Goal: Check status: Check status

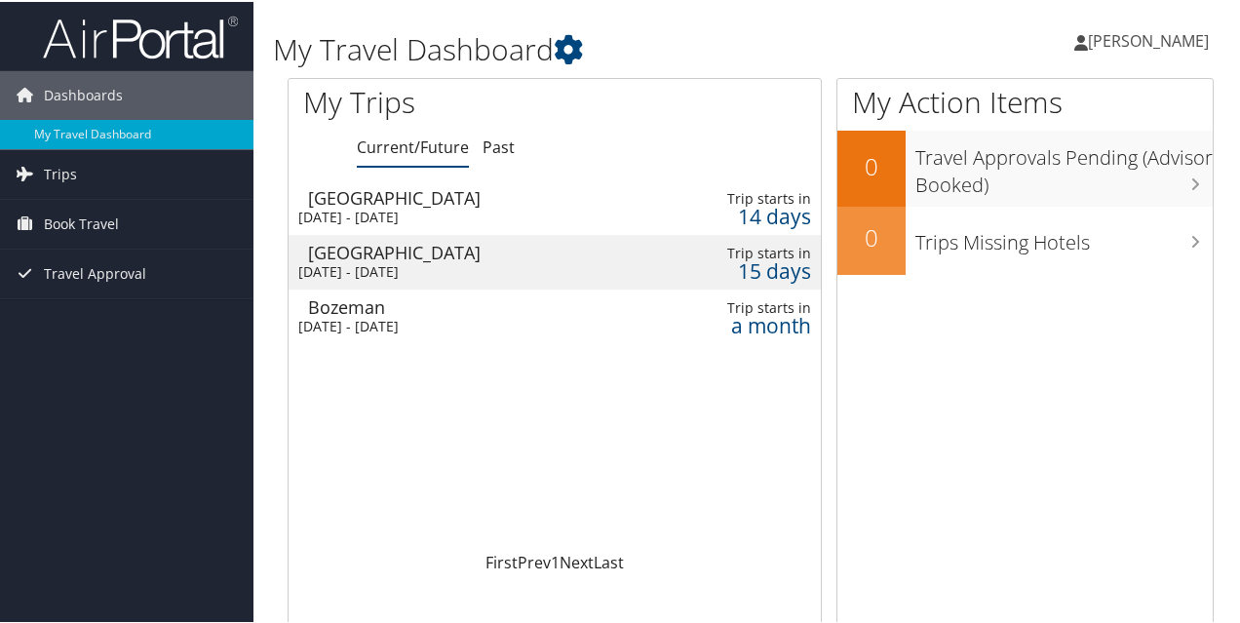
click at [434, 194] on div "Salt Lake City" at bounding box center [474, 196] width 332 height 18
click at [413, 261] on div "[DATE] - [DATE]" at bounding box center [464, 270] width 332 height 18
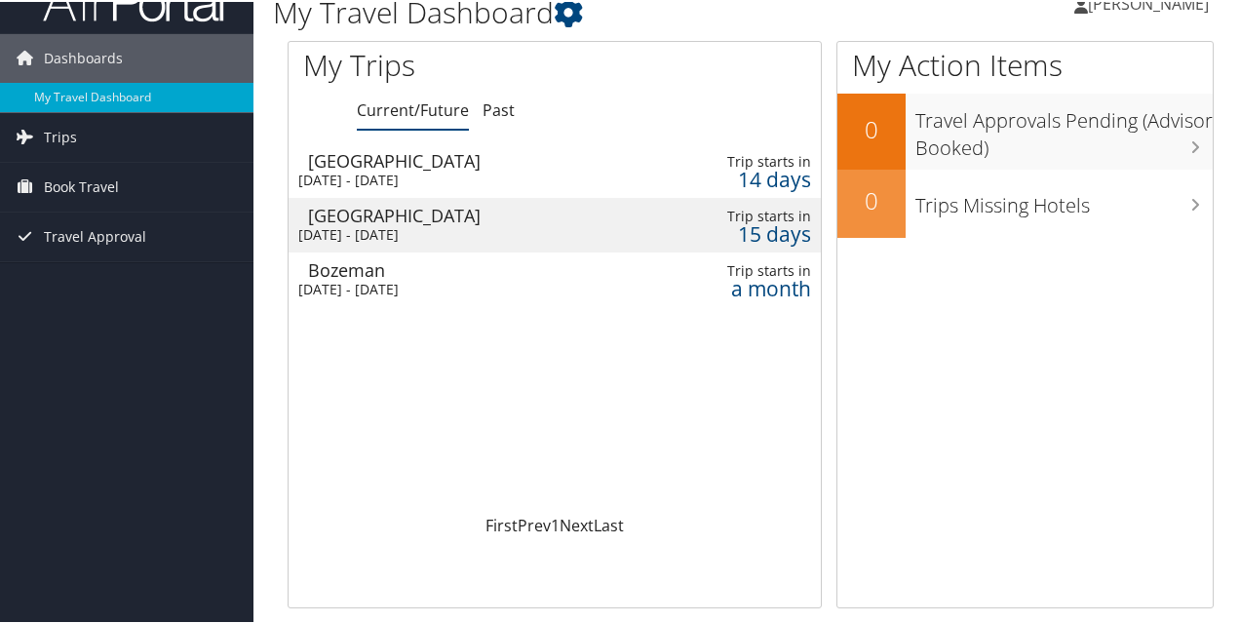
scroll to position [41, 0]
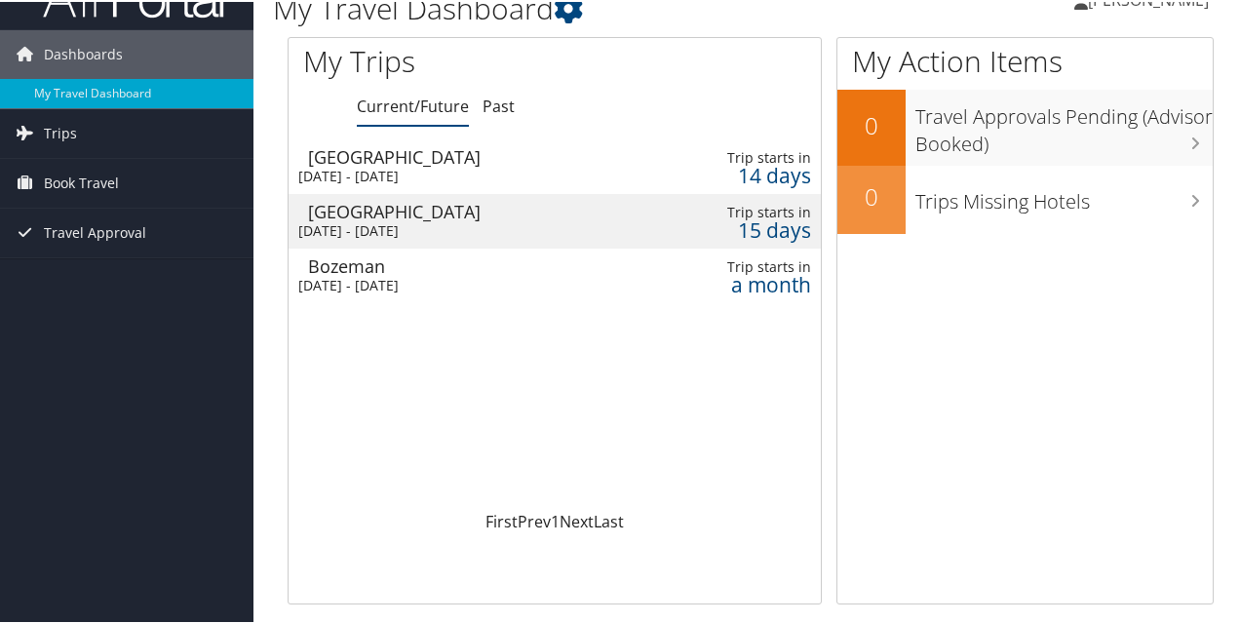
click at [432, 277] on div "[DATE] - [DATE]" at bounding box center [464, 284] width 332 height 18
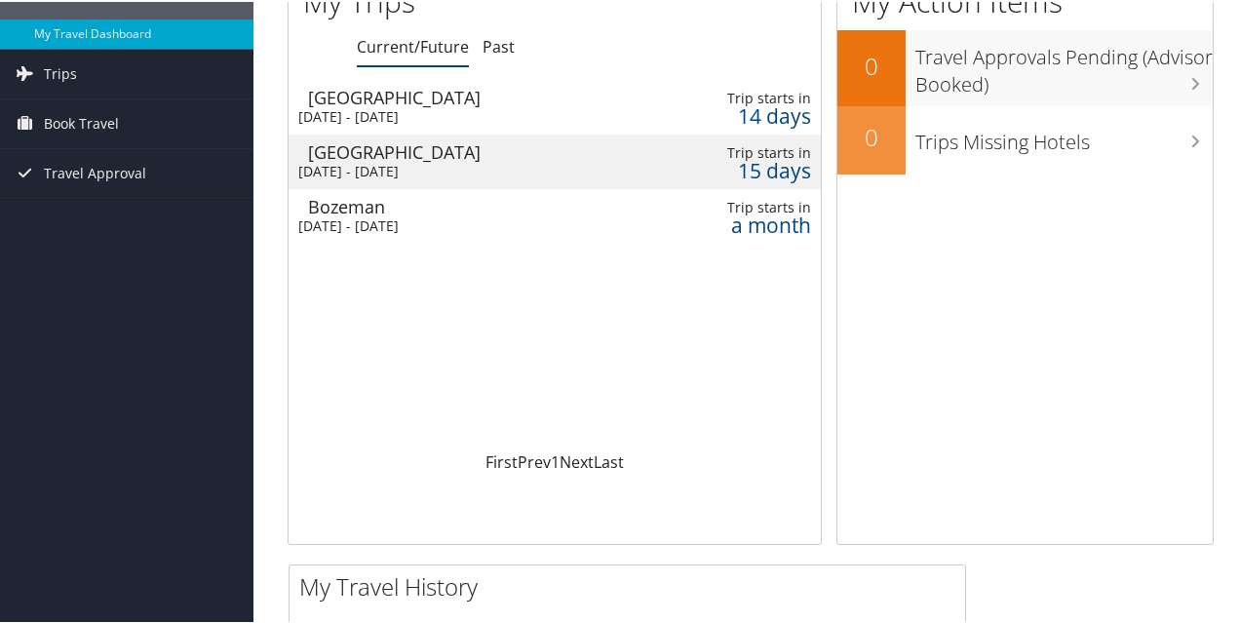
scroll to position [100, 0]
click at [380, 100] on div "[GEOGRAPHIC_DATA]" at bounding box center [474, 96] width 332 height 18
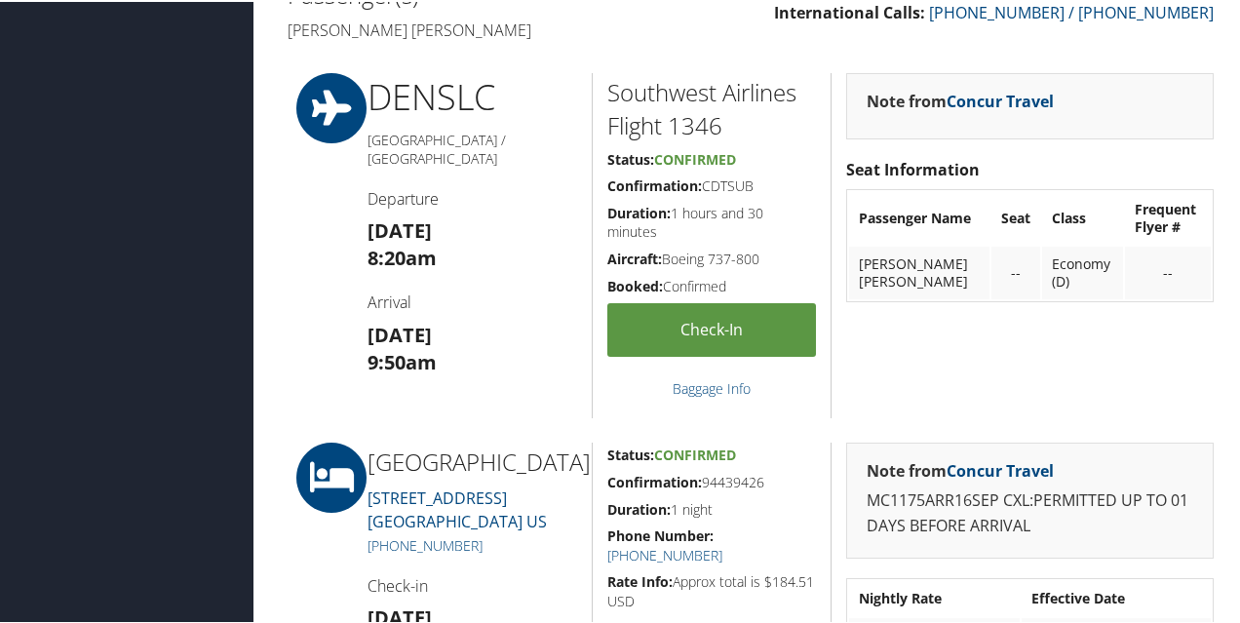
scroll to position [539, 0]
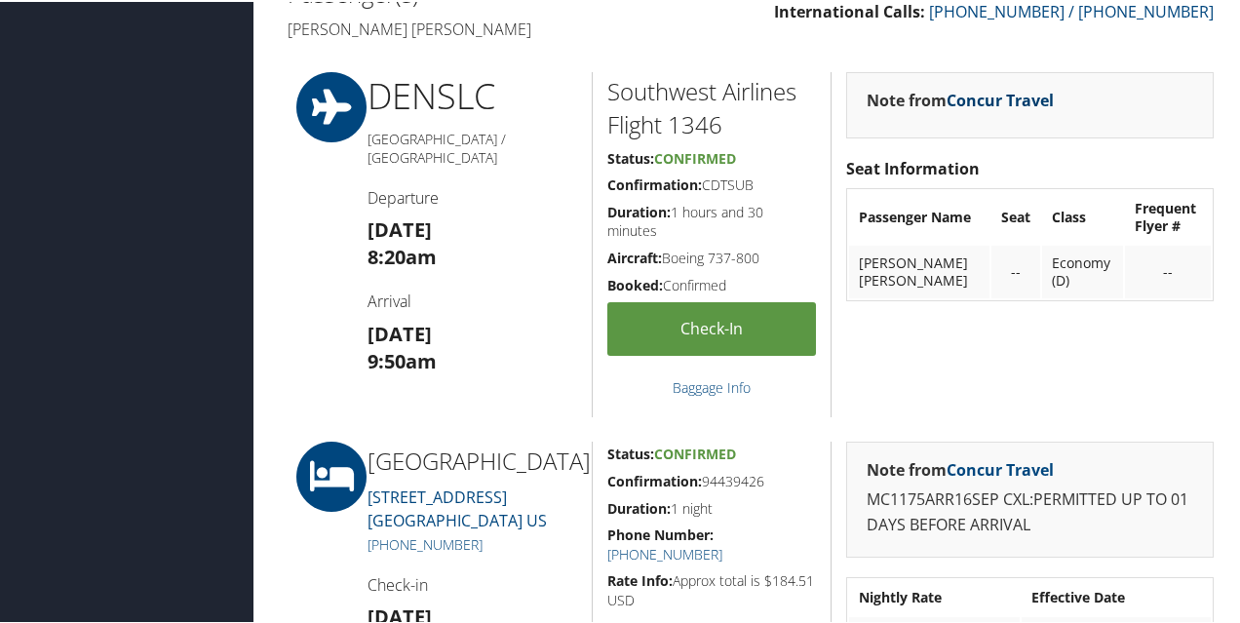
click at [1000, 94] on link "Concur Travel" at bounding box center [999, 98] width 107 height 21
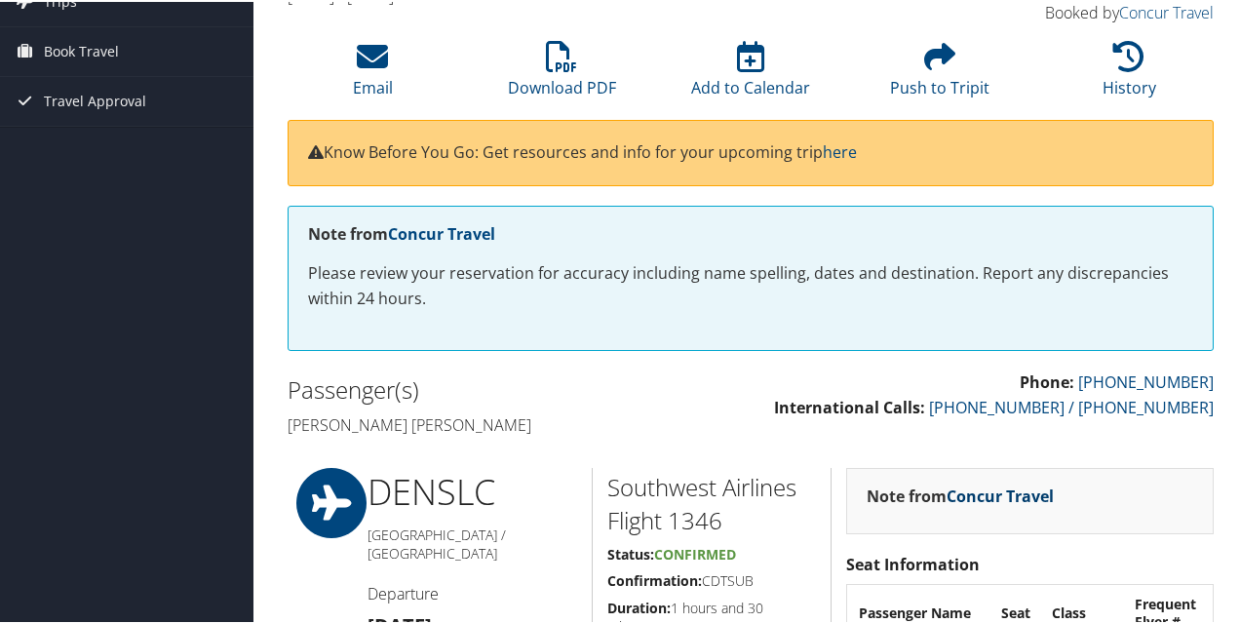
scroll to position [141, 0]
